Goal: Information Seeking & Learning: Understand process/instructions

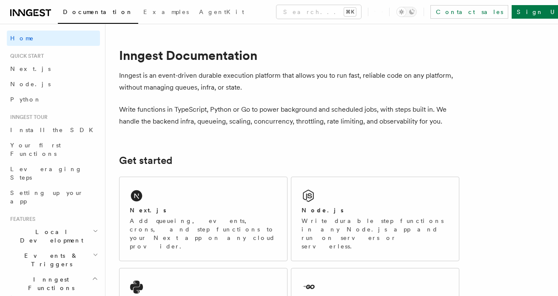
click at [233, 107] on p "Write functions in TypeScript, Python or Go to power background and scheduled j…" at bounding box center [289, 116] width 340 height 24
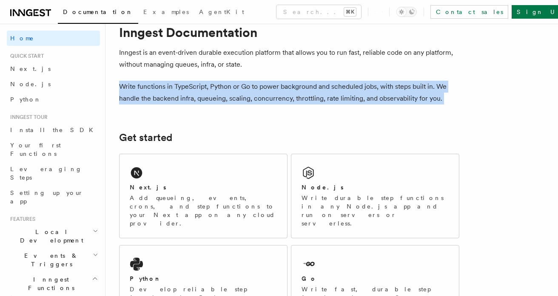
scroll to position [33, 0]
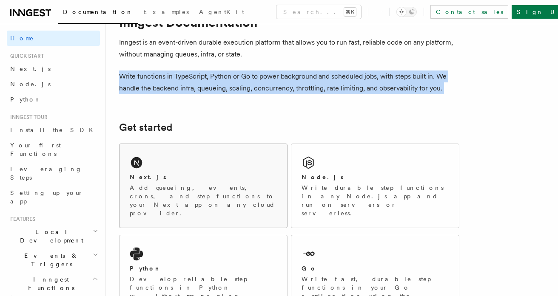
click at [197, 171] on div "Next.js Add queueing, events, crons, and step functions to your Next app on any…" at bounding box center [204, 186] width 168 height 84
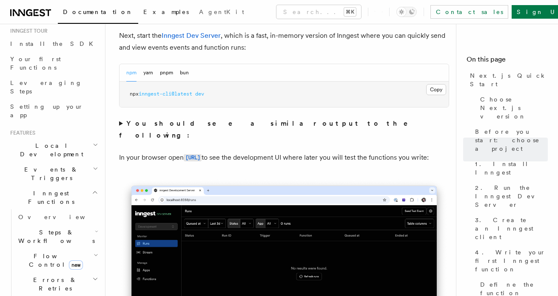
scroll to position [88, 0]
click at [49, 12] on icon at bounding box center [30, 13] width 41 height 10
